Goal: Task Accomplishment & Management: Use online tool/utility

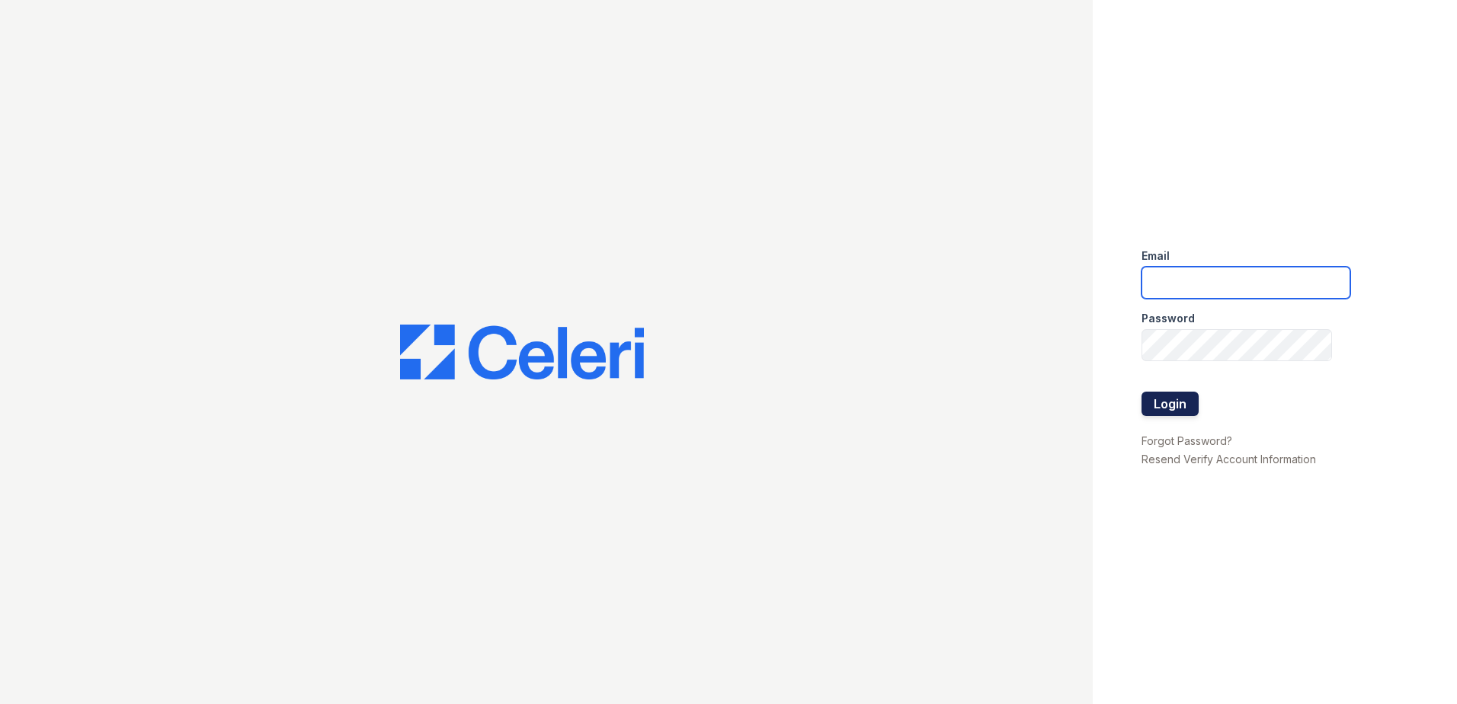
type input "[EMAIL_ADDRESS][DOMAIN_NAME]"
click at [1169, 403] on button "Login" at bounding box center [1169, 404] width 57 height 24
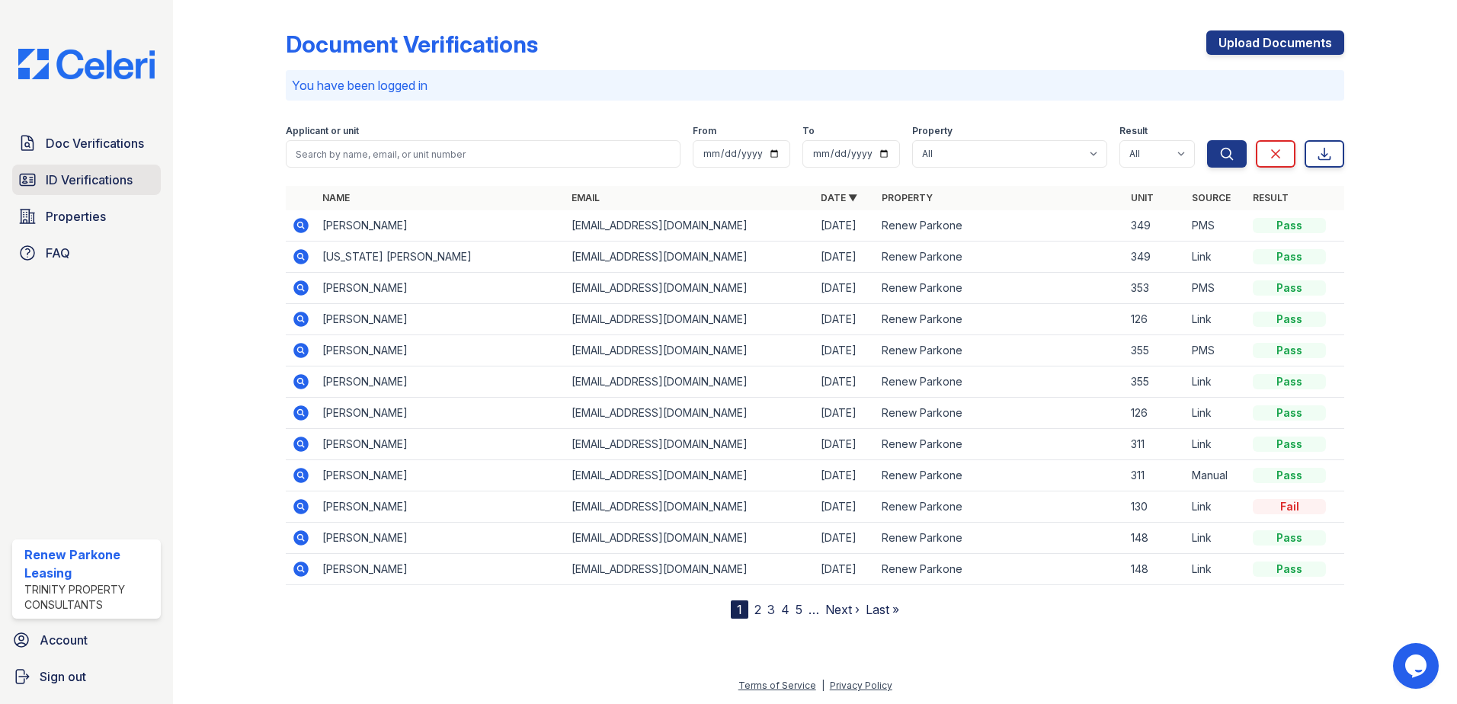
click at [101, 181] on span "ID Verifications" at bounding box center [89, 180] width 87 height 18
